Goal: Navigation & Orientation: Find specific page/section

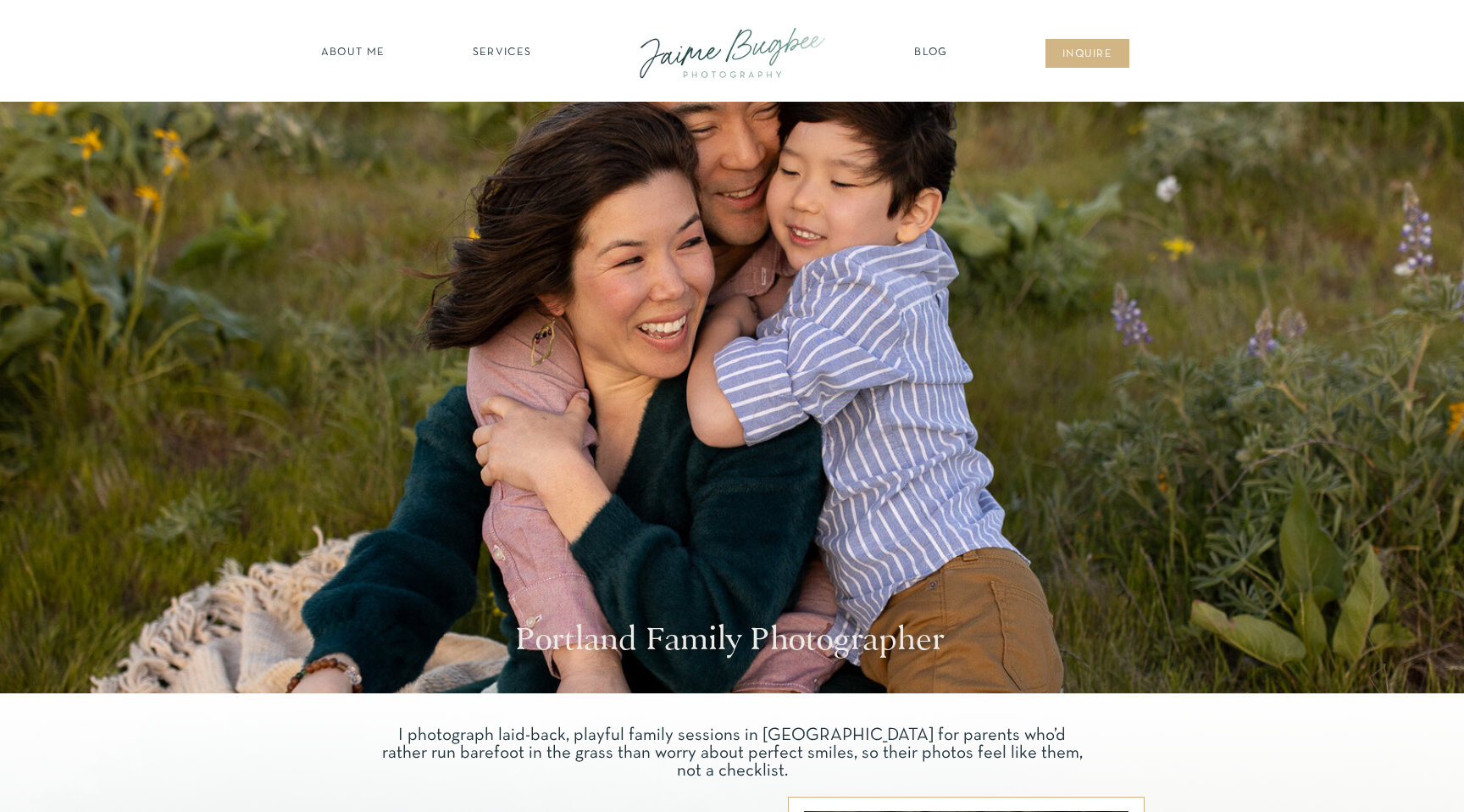
click at [925, 56] on nav "Blog" at bounding box center [931, 53] width 43 height 17
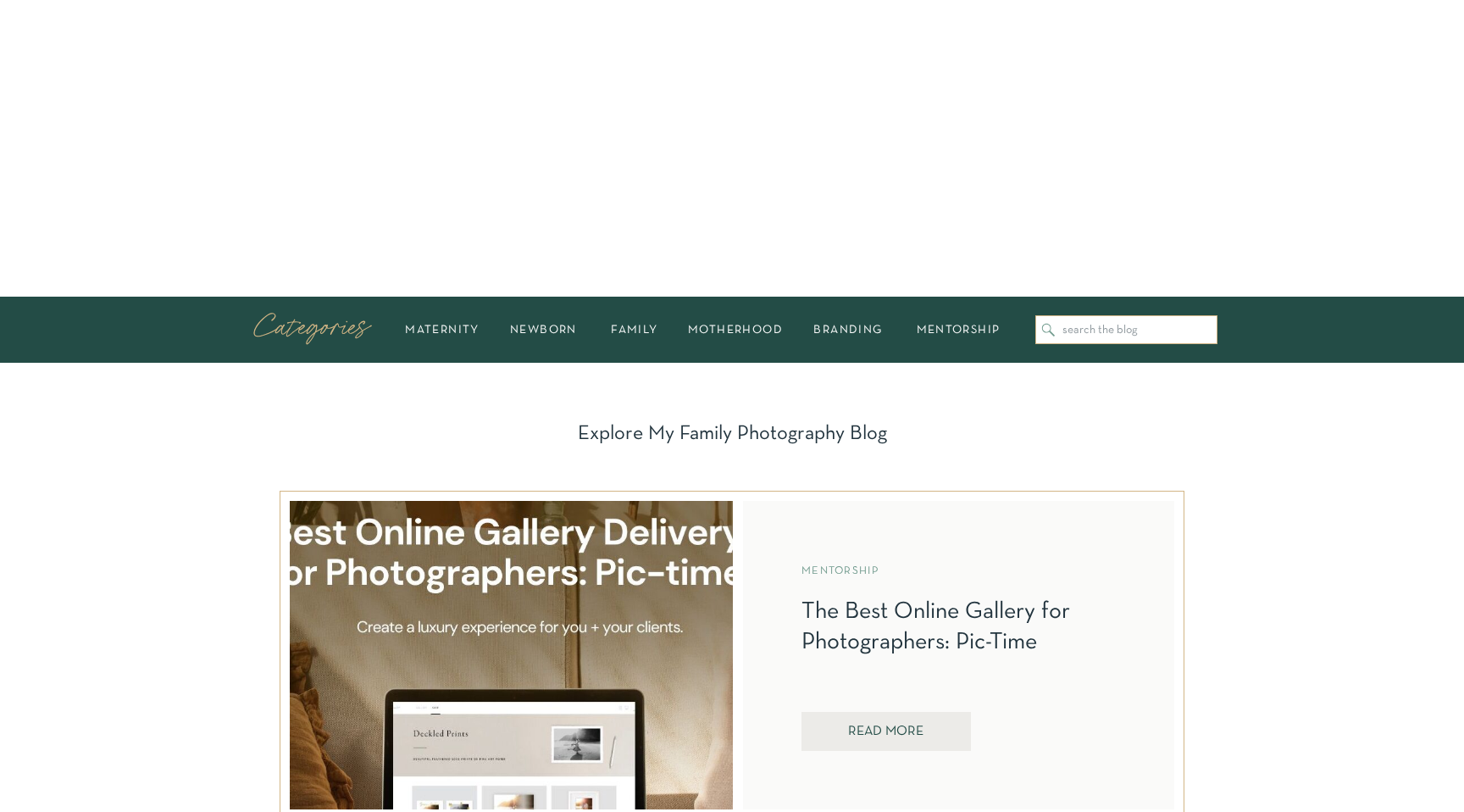
scroll to position [623, 0]
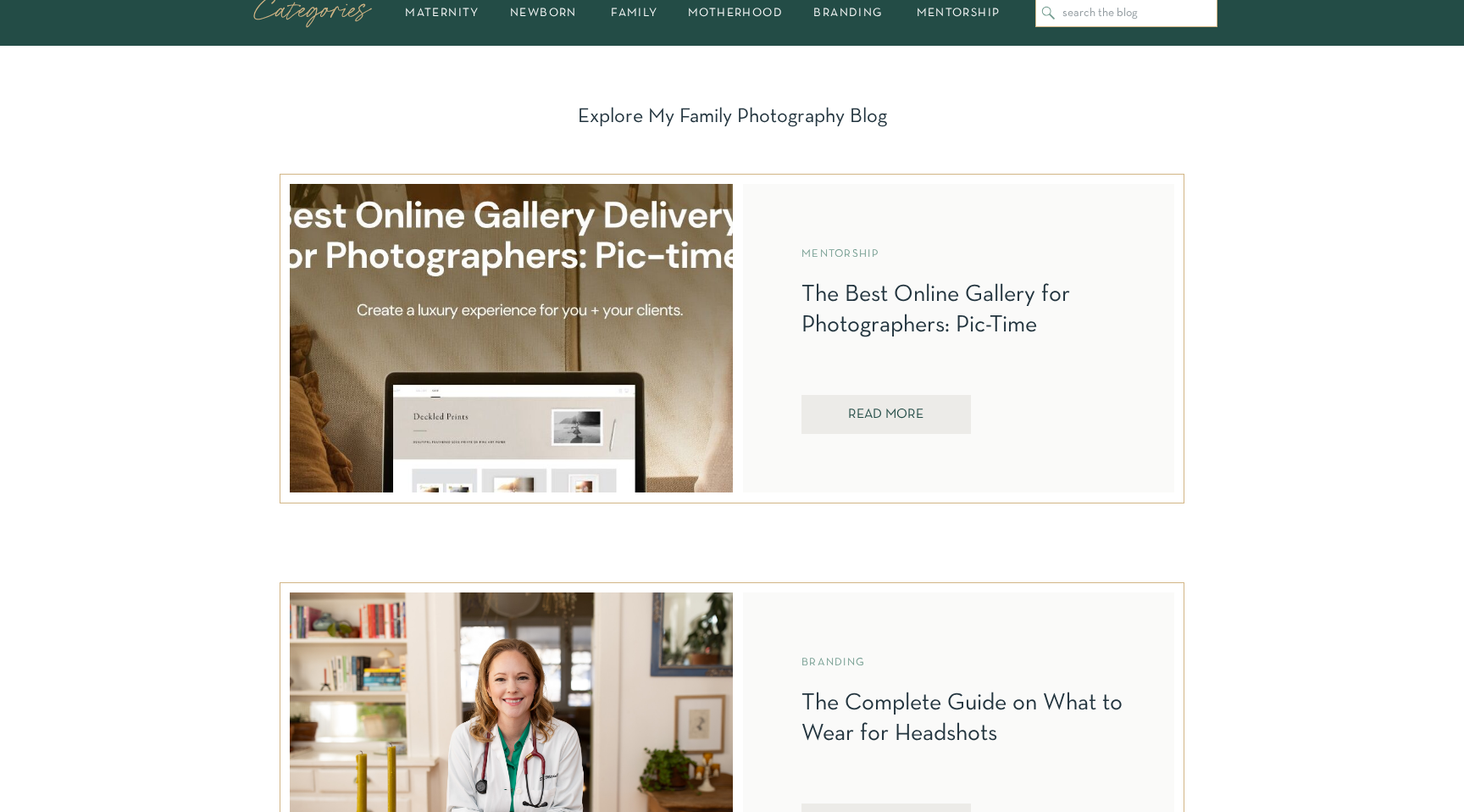
click at [833, 406] on div at bounding box center [886, 414] width 170 height 39
click at [886, 406] on div at bounding box center [886, 414] width 170 height 39
click at [882, 416] on nav "REad More" at bounding box center [886, 415] width 121 height 16
